Goal: Find specific page/section: Find specific page/section

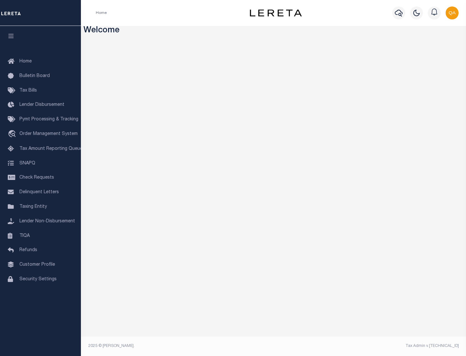
click at [40, 236] on link "TIQA" at bounding box center [40, 236] width 81 height 15
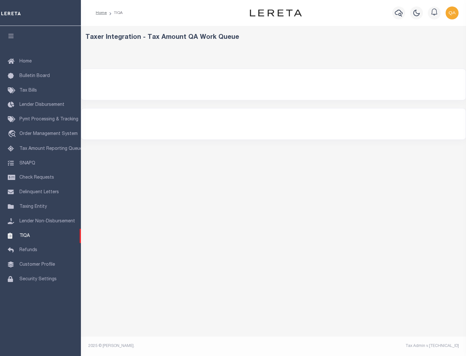
select select "200"
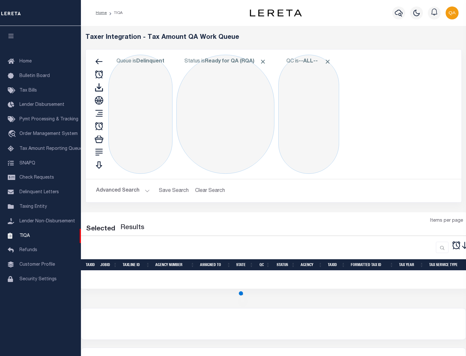
select select "200"
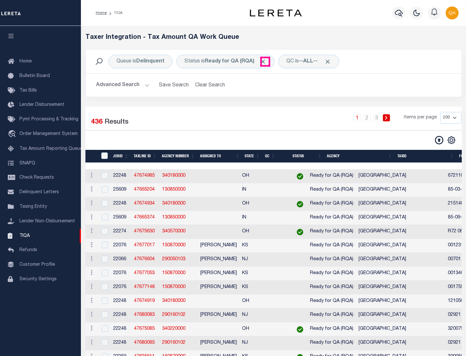
click at [265, 62] on span "Click to Remove" at bounding box center [263, 61] width 7 height 7
